Goal: Information Seeking & Learning: Learn about a topic

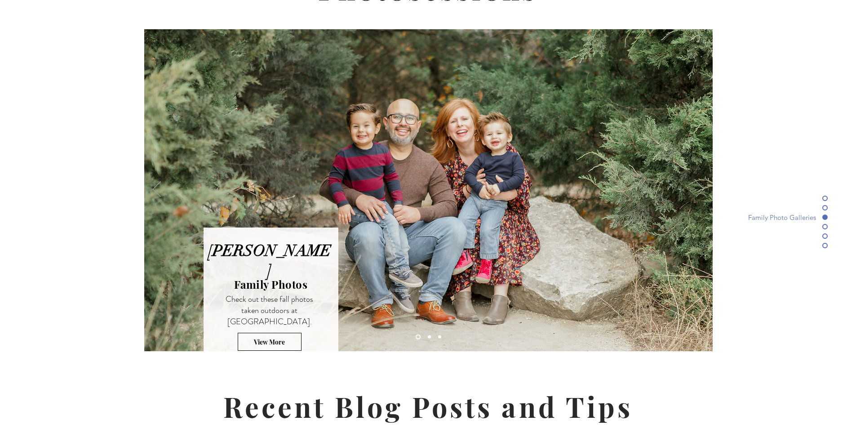
scroll to position [2382, 0]
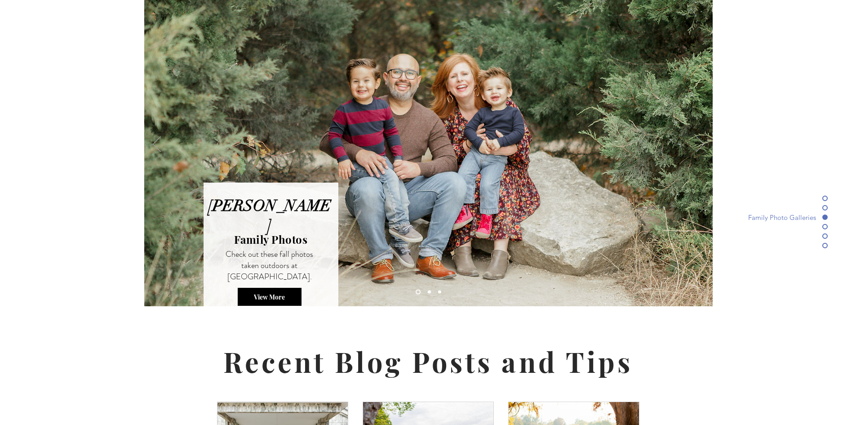
click at [255, 293] on span "View More" at bounding box center [269, 297] width 31 height 9
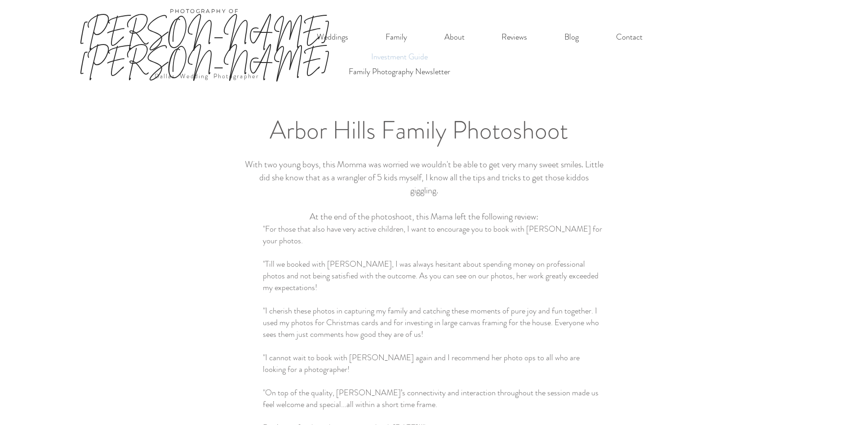
click at [401, 57] on p "Investment Guide" at bounding box center [399, 56] width 65 height 15
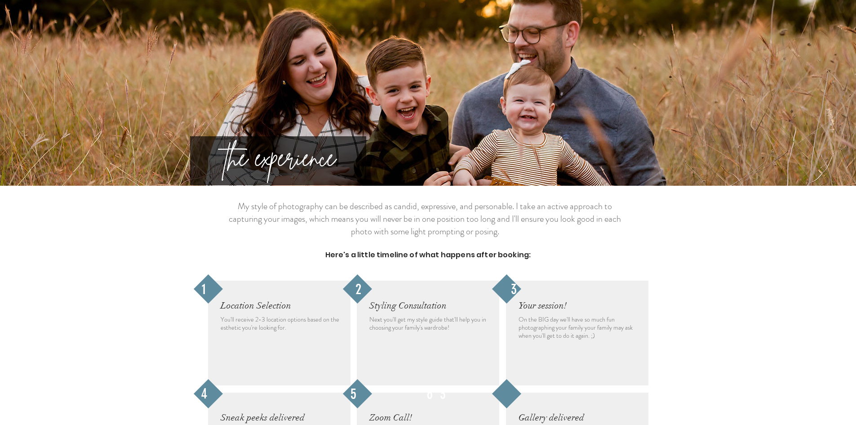
scroll to position [944, 0]
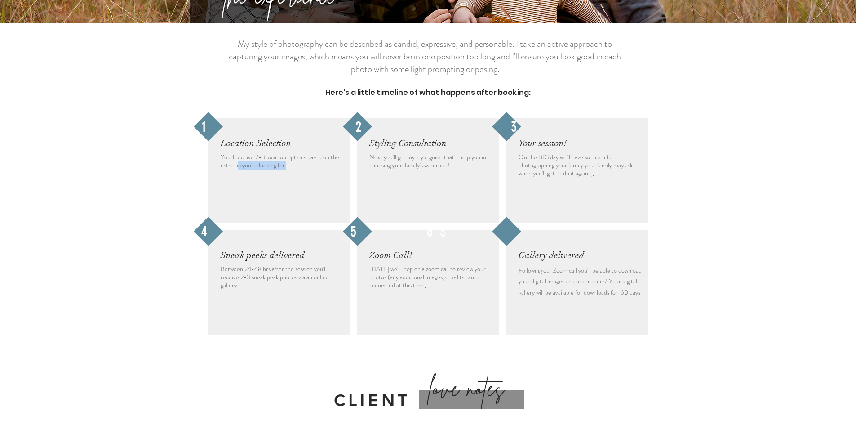
drag, startPoint x: 294, startPoint y: 129, endPoint x: 238, endPoint y: 125, distance: 55.9
click at [238, 153] on p "You'll receive 2-3 location options based on the esthetic you're looking for." at bounding box center [282, 161] width 123 height 16
click at [237, 152] on span "You'll receive 2-3 location options based on the esthetic you're looking for." at bounding box center [280, 160] width 119 height 17
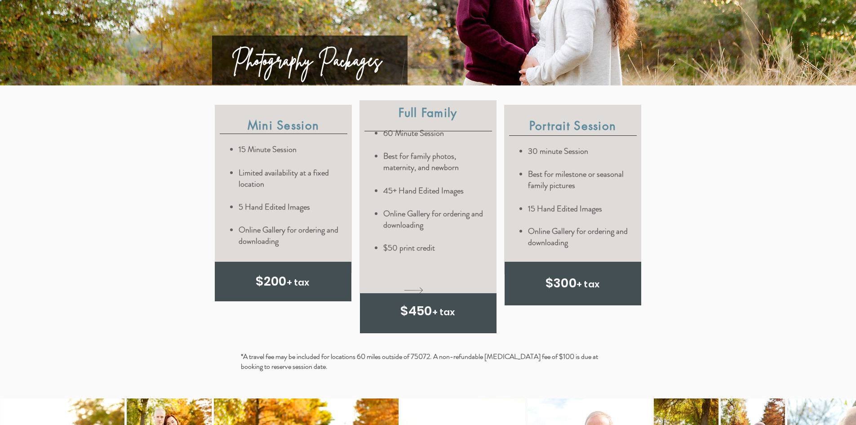
scroll to position [2292, 0]
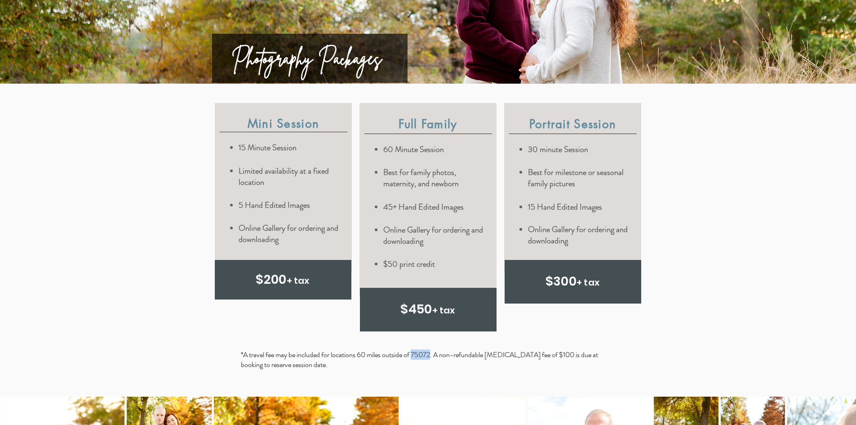
drag, startPoint x: 433, startPoint y: 321, endPoint x: 416, endPoint y: 321, distance: 17.1
click at [416, 349] on span "*A travel fee may be included for locations 60 miles outside of 75072. A non-re…" at bounding box center [419, 359] width 357 height 20
copy span "75072"
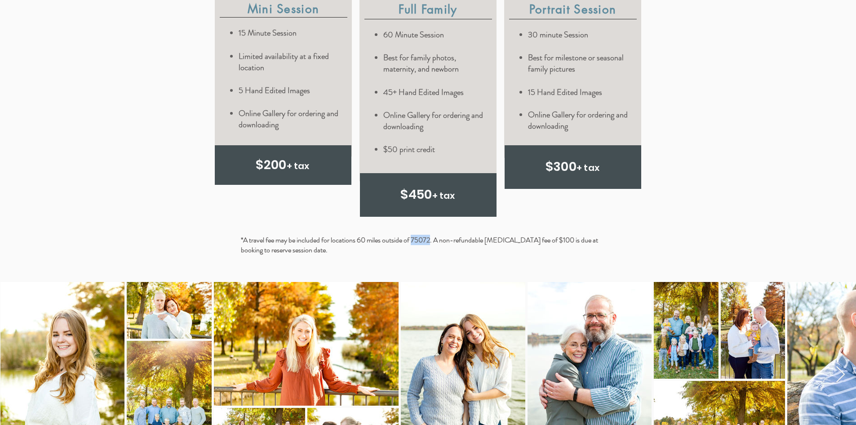
scroll to position [2562, 0]
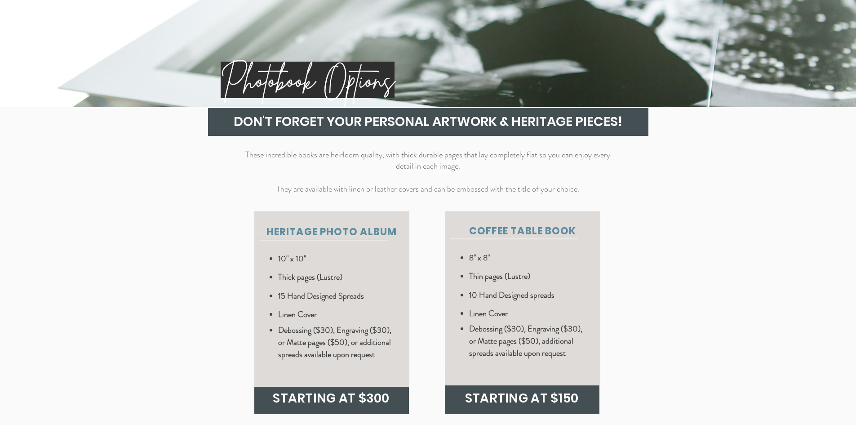
drag, startPoint x: 178, startPoint y: 276, endPoint x: 178, endPoint y: 187, distance: 89.4
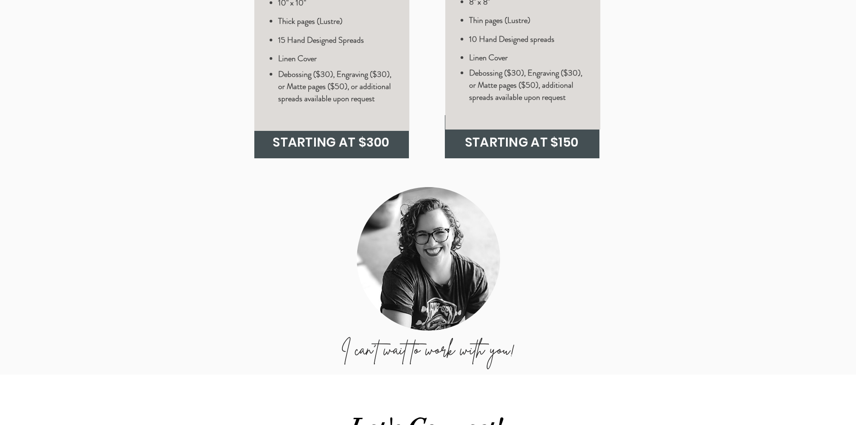
scroll to position [3502, 0]
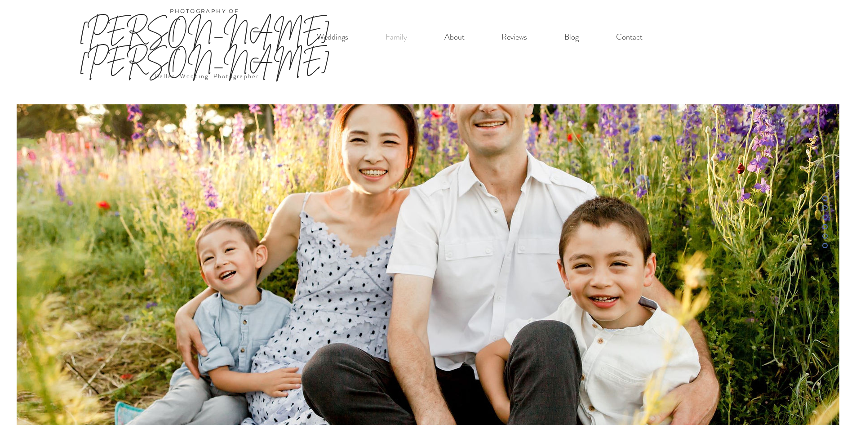
scroll to position [2382, 0]
